Goal: Check status: Check status

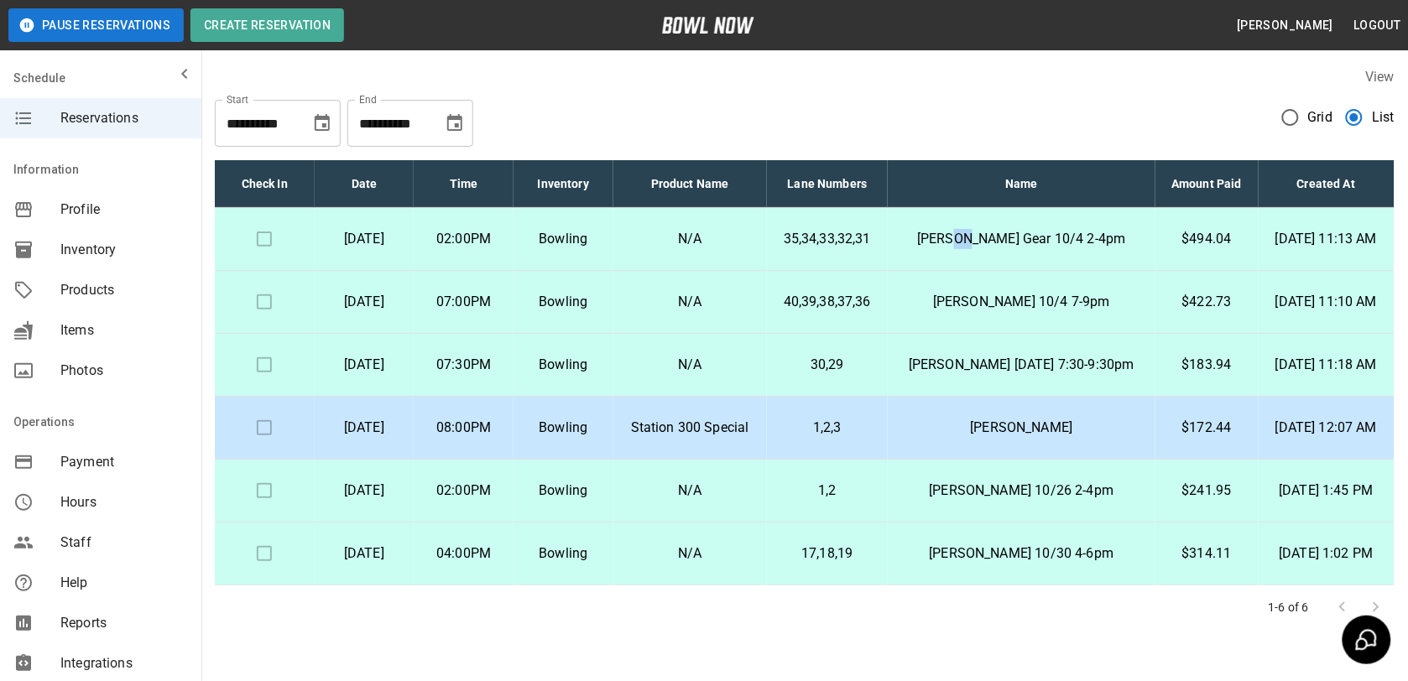
drag, startPoint x: 991, startPoint y: 236, endPoint x: 1000, endPoint y: 242, distance: 10.9
click at [1000, 242] on p "[PERSON_NAME] Gear 10/4 2-4pm" at bounding box center [1021, 239] width 241 height 20
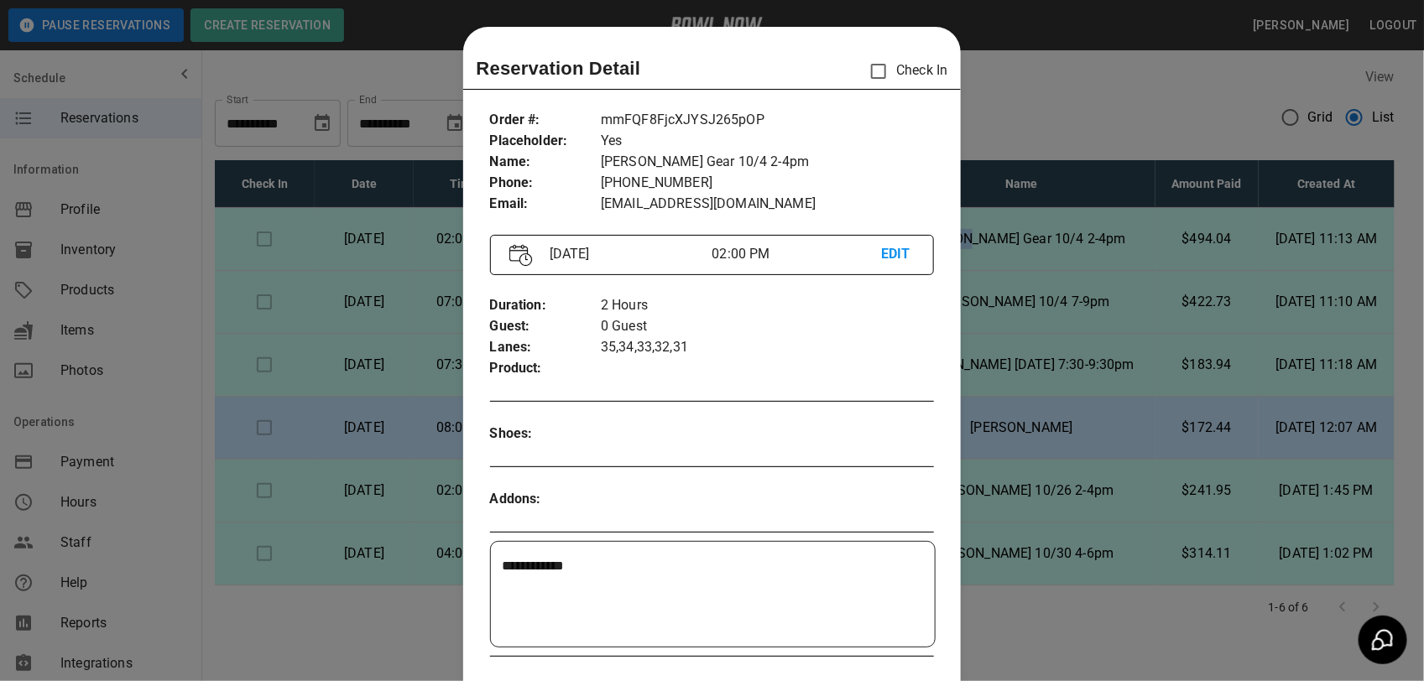
scroll to position [27, 0]
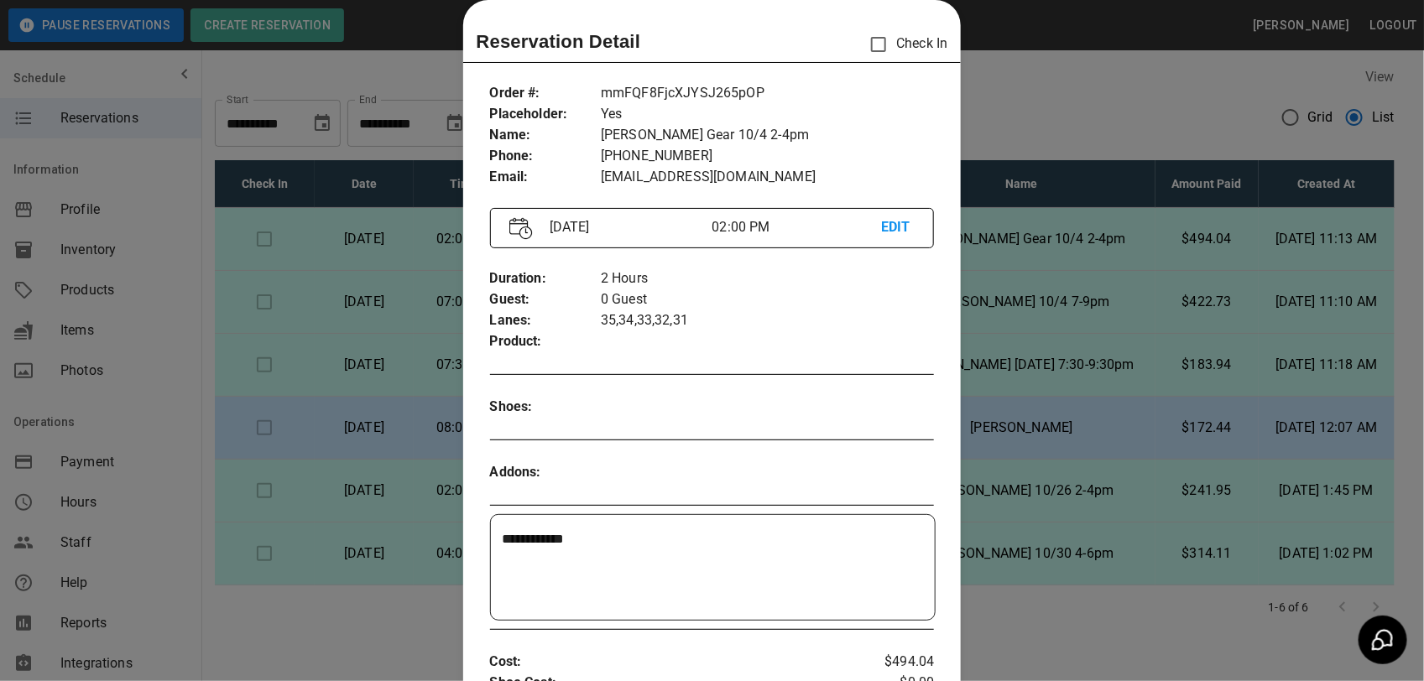
drag, startPoint x: 1000, startPoint y: 242, endPoint x: 1209, endPoint y: 95, distance: 255.3
click at [1209, 95] on div at bounding box center [712, 340] width 1424 height 681
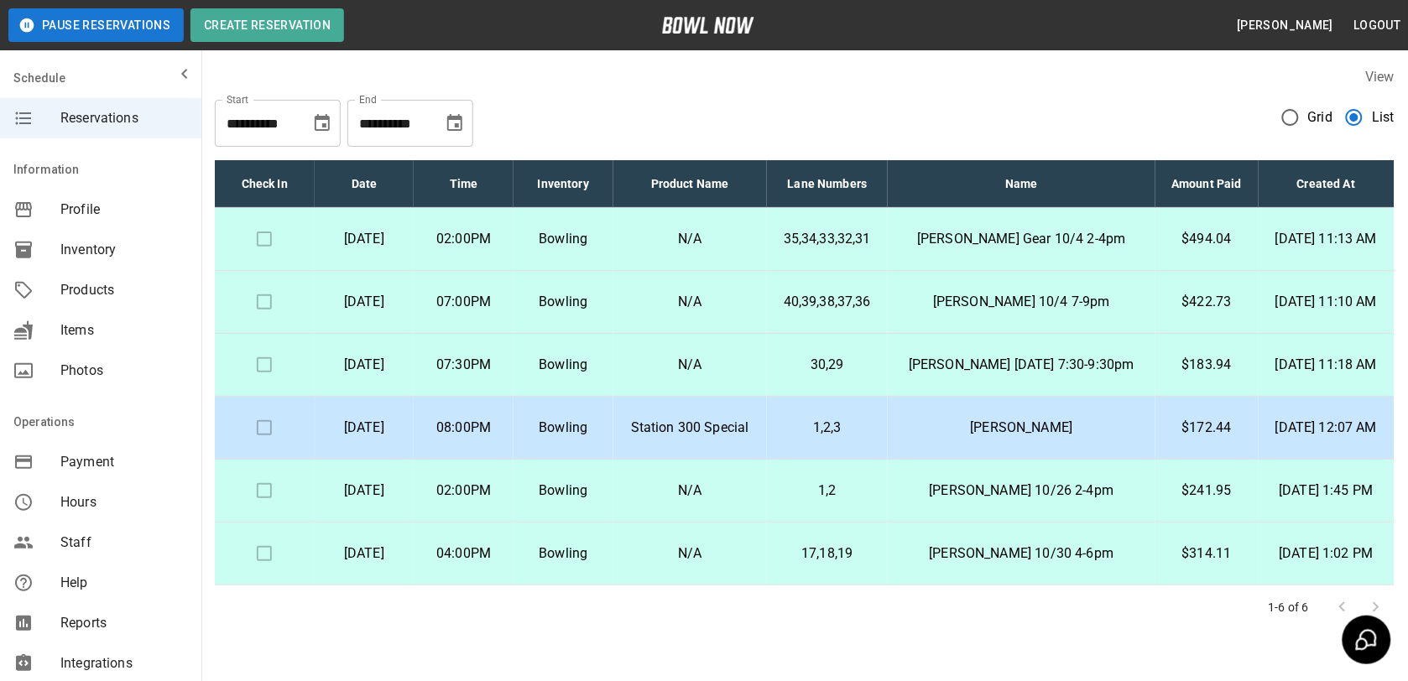
click at [994, 232] on p "[PERSON_NAME] Gear 10/4 2-4pm" at bounding box center [1021, 239] width 241 height 20
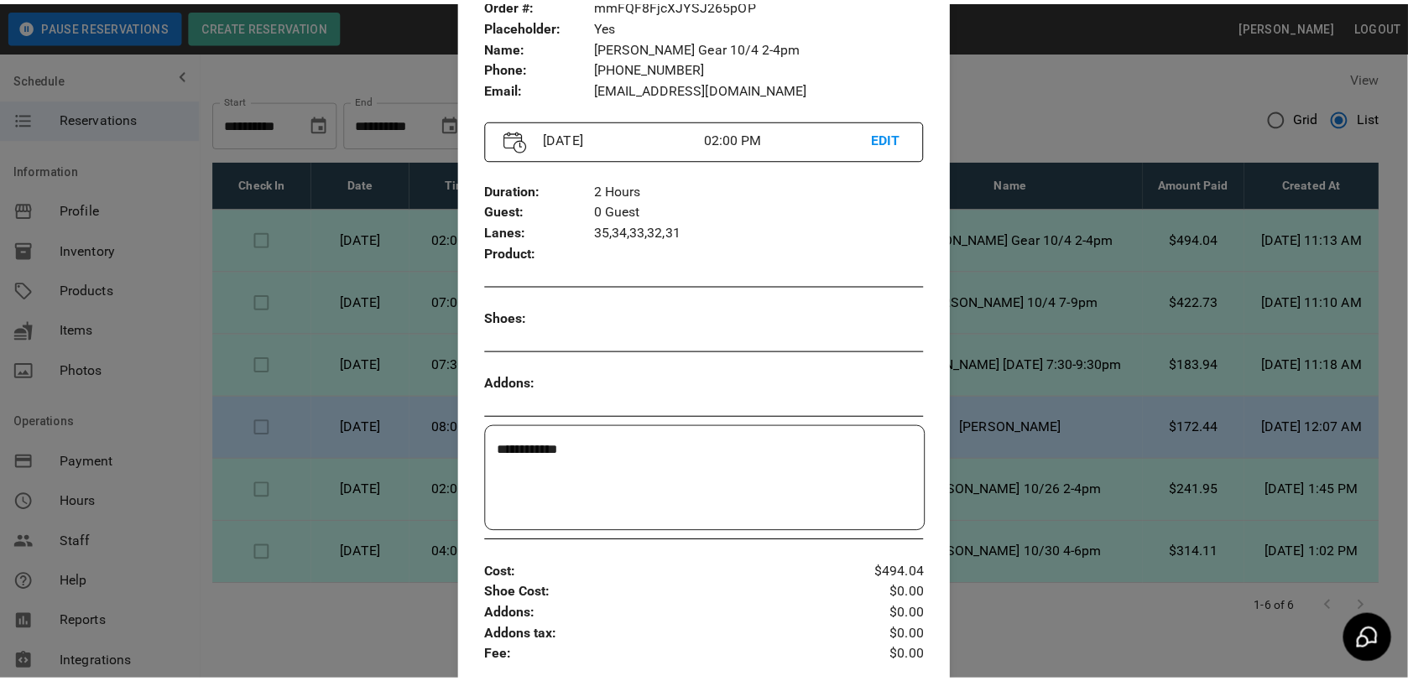
scroll to position [0, 0]
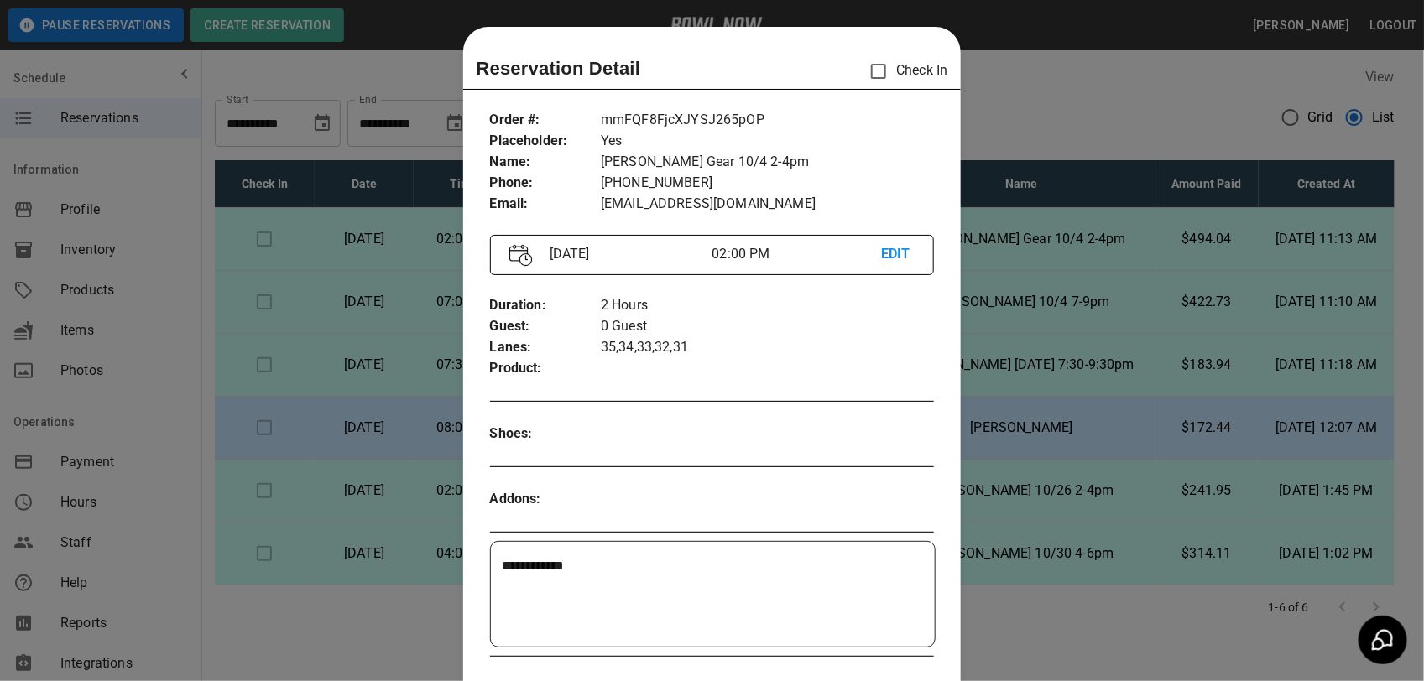
click at [1001, 310] on div at bounding box center [712, 340] width 1424 height 681
